Goal: Information Seeking & Learning: Stay updated

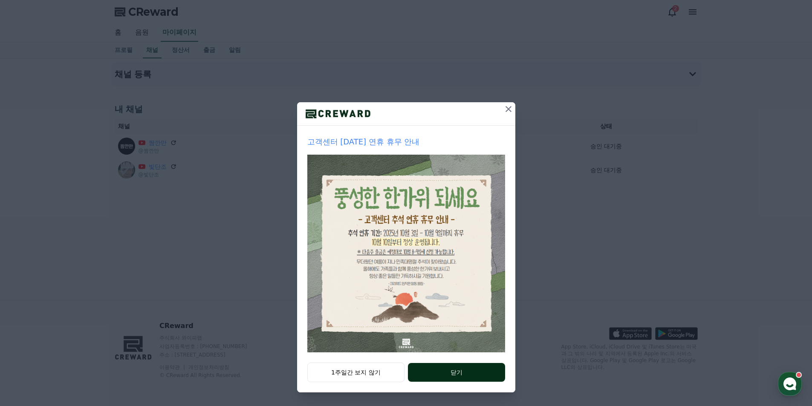
click at [434, 378] on button "닫기" at bounding box center [456, 372] width 97 height 19
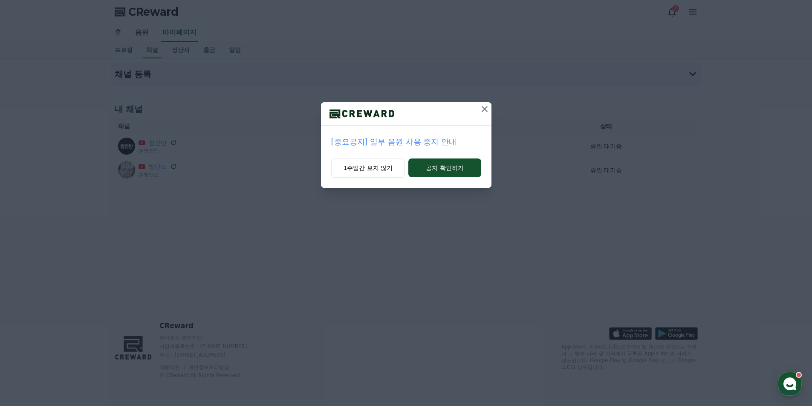
click at [405, 143] on p "[중요공지] 일부 음원 사용 중지 안내" at bounding box center [406, 142] width 150 height 12
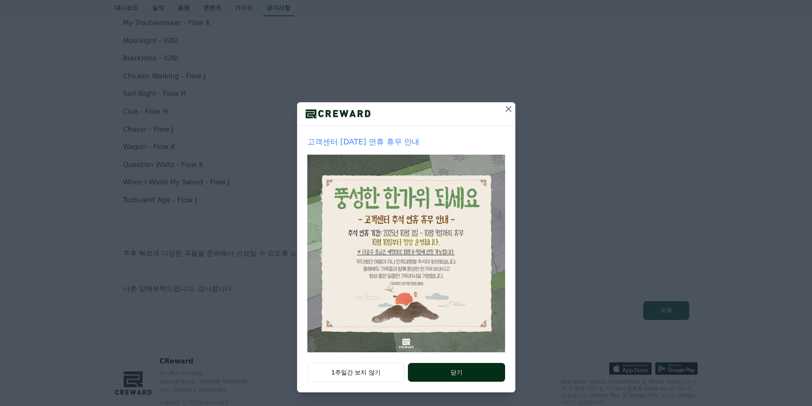
scroll to position [189, 0]
click at [450, 363] on button "닫기" at bounding box center [456, 372] width 97 height 19
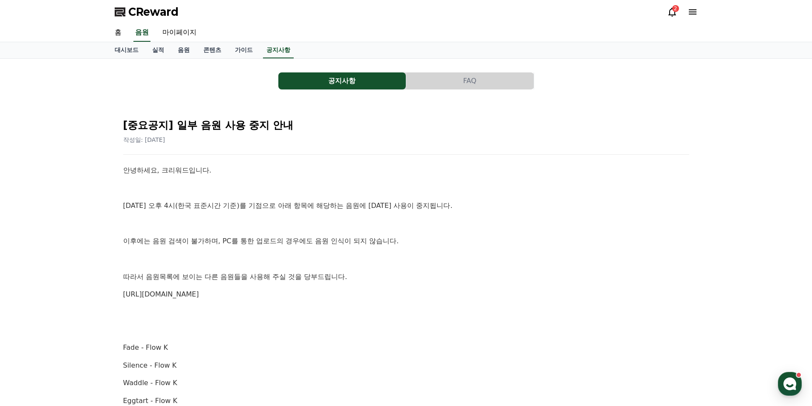
scroll to position [0, 0]
